Goal: Task Accomplishment & Management: Complete application form

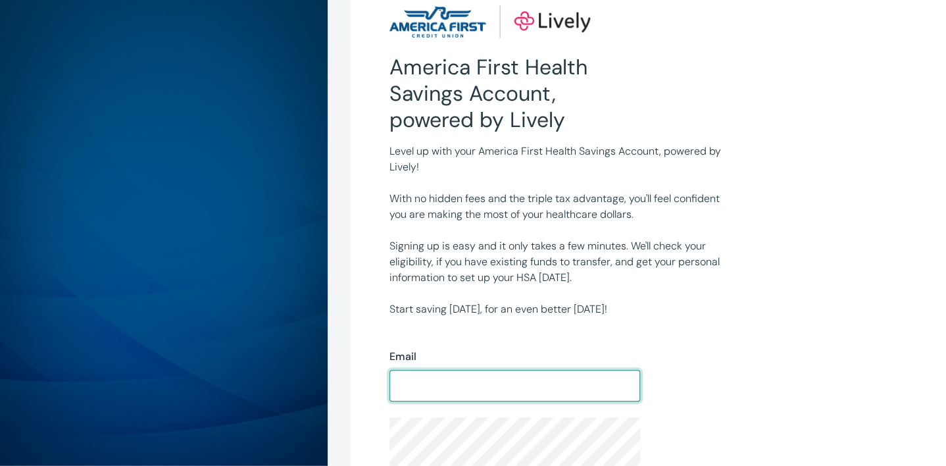
scroll to position [37, 0]
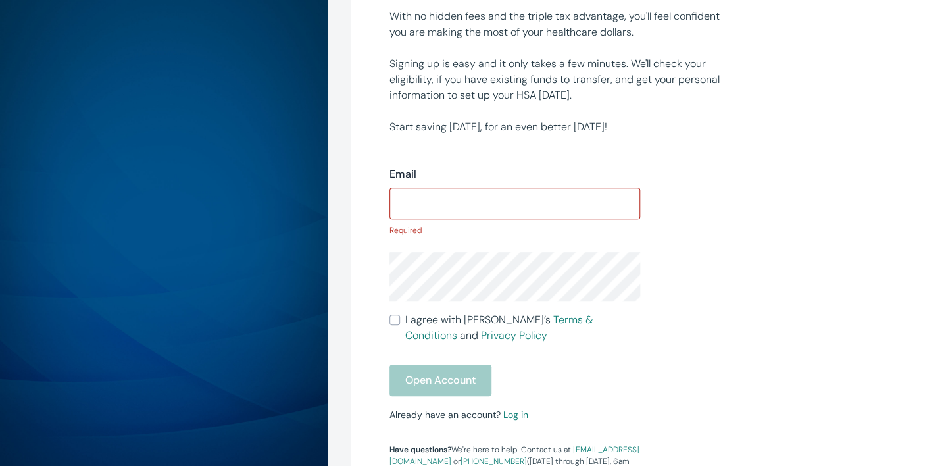
scroll to position [219, 0]
click at [527, 182] on div "Email" at bounding box center [515, 175] width 251 height 16
click at [523, 207] on input "Email" at bounding box center [515, 204] width 251 height 26
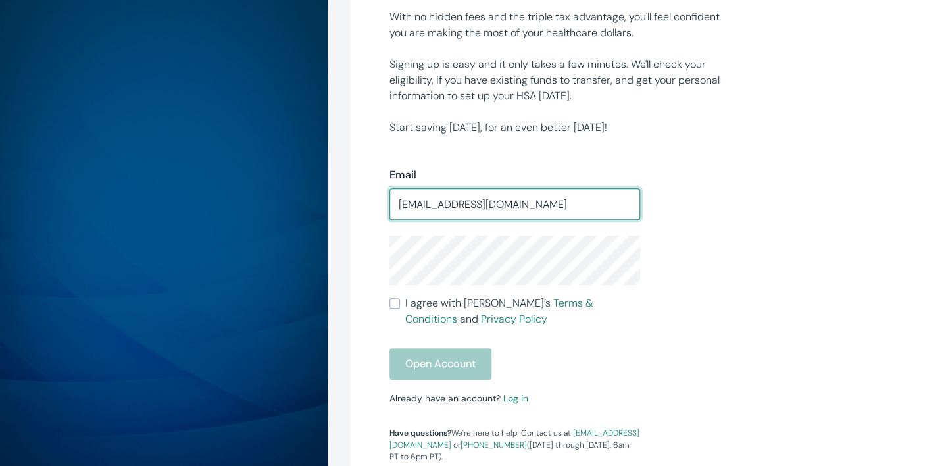
type input "[EMAIL_ADDRESS][DOMAIN_NAME]"
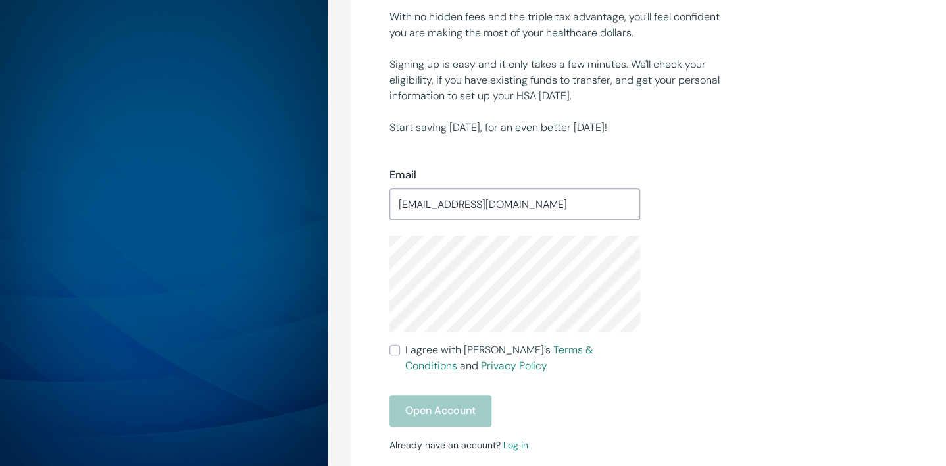
click at [394, 355] on label "I agree with Lively’s Terms & Conditions and Privacy Policy" at bounding box center [515, 358] width 251 height 32
click at [394, 355] on input "I agree with Lively’s Terms & Conditions and Privacy Policy" at bounding box center [395, 350] width 11 height 11
checkbox input "true"
click at [428, 410] on button "Open Account" at bounding box center [441, 411] width 102 height 32
